Goal: Information Seeking & Learning: Learn about a topic

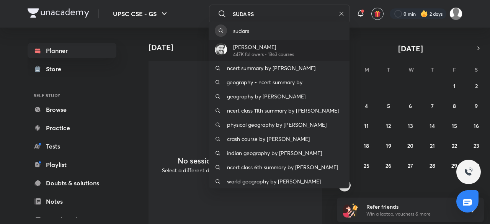
type input "SUDARS"
click at [260, 42] on div "Sudarshan Gurjar 447K followers • 1863 courses" at bounding box center [279, 50] width 141 height 21
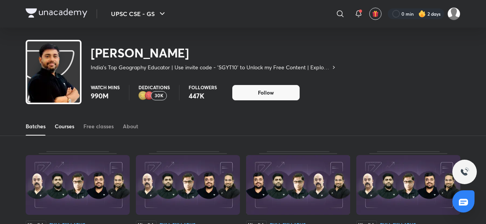
click at [57, 127] on div "Courses" at bounding box center [65, 127] width 20 height 8
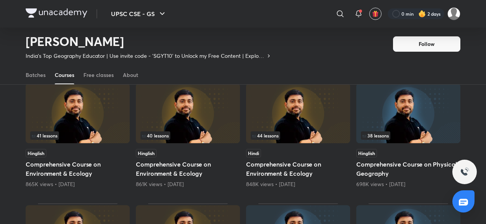
scroll to position [33, 0]
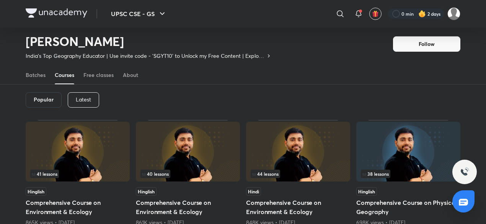
click at [90, 98] on p "Latest" at bounding box center [83, 100] width 15 height 6
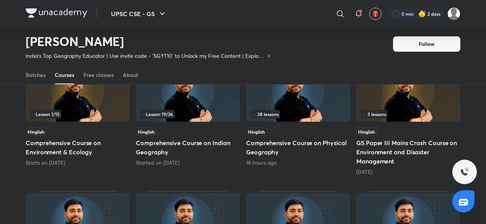
scroll to position [110, 0]
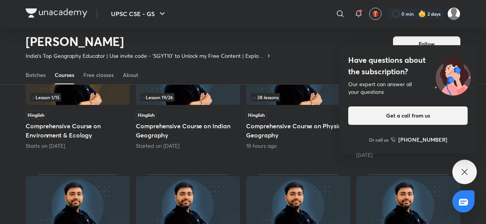
click at [322, 100] on div "38 lessons" at bounding box center [298, 97] width 95 height 8
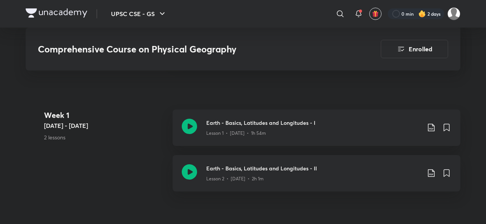
scroll to position [421, 0]
click at [188, 128] on icon at bounding box center [189, 125] width 15 height 15
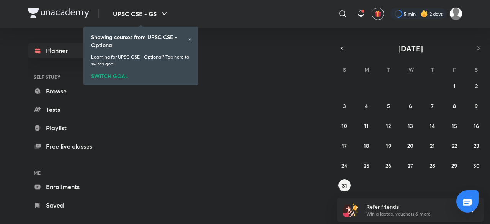
click at [187, 39] on h6 "Showing courses from UPSC CSE - Optional" at bounding box center [139, 41] width 97 height 16
click at [190, 40] on icon at bounding box center [190, 39] width 5 height 5
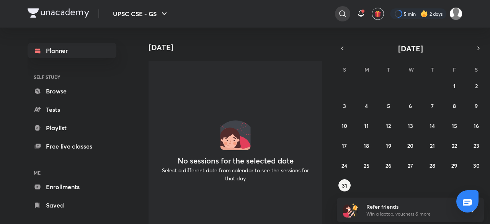
click at [339, 12] on icon at bounding box center [342, 13] width 7 height 7
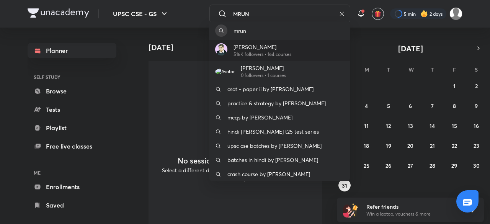
type input "MRUN"
click at [252, 44] on p "[PERSON_NAME]" at bounding box center [263, 47] width 58 height 8
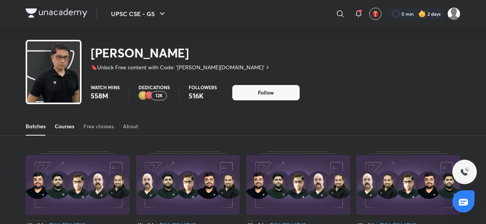
click at [69, 125] on div "Courses" at bounding box center [65, 127] width 20 height 8
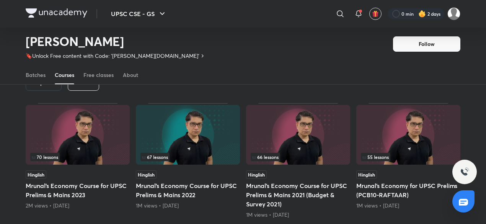
scroll to position [33, 0]
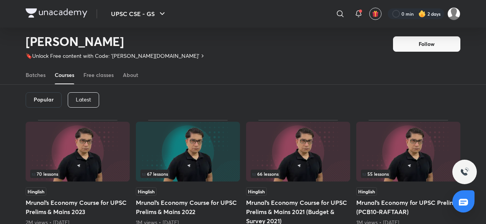
click at [93, 101] on div "Latest" at bounding box center [83, 99] width 31 height 15
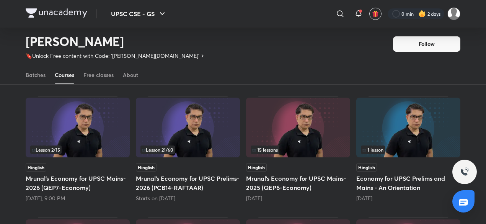
scroll to position [71, 0]
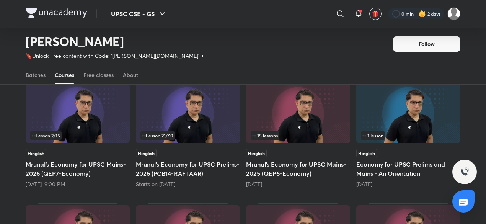
click at [66, 138] on div "Lesson 2 / 15" at bounding box center [77, 135] width 95 height 8
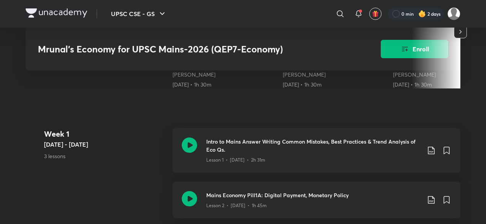
scroll to position [306, 0]
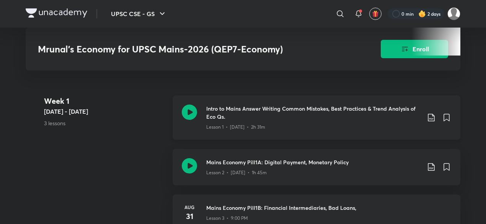
click at [226, 121] on h3 "Intro to Mains Answer Writing Common Mistakes, Best Practices & Trend Analysis …" at bounding box center [313, 113] width 214 height 16
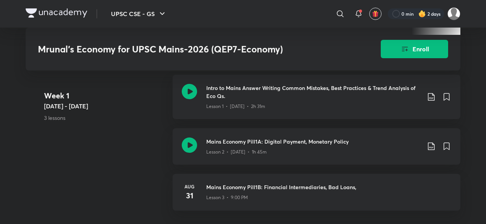
scroll to position [345, 0]
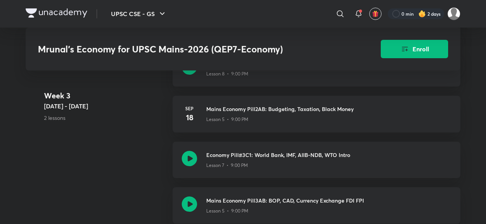
scroll to position [728, 0]
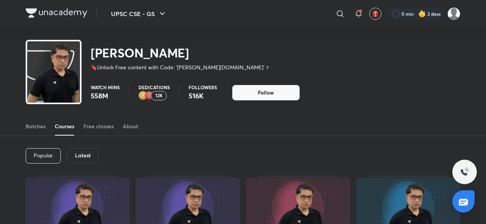
click at [91, 154] on div "Latest" at bounding box center [83, 155] width 32 height 15
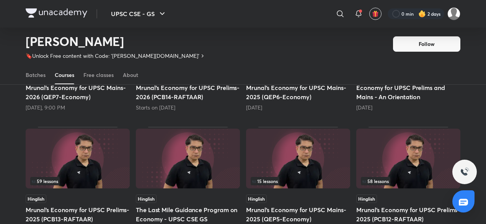
scroll to position [71, 0]
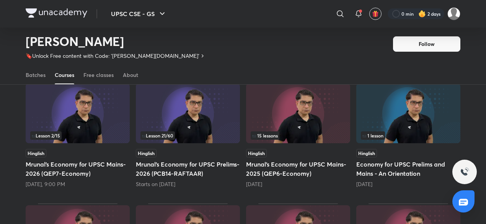
click at [157, 178] on div "Hinglish Mrunal’s Economy for UPSC Prelims-2026 (PCB14-RAFTAAR) Starts on [DATE]" at bounding box center [188, 168] width 104 height 39
